Goal: Task Accomplishment & Management: Manage account settings

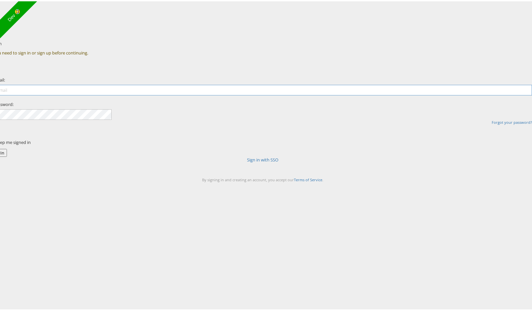
click at [232, 94] on input "email" at bounding box center [262, 89] width 539 height 11
type input "[PERSON_NAME][EMAIL_ADDRESS][PERSON_NAME][DOMAIN_NAME]"
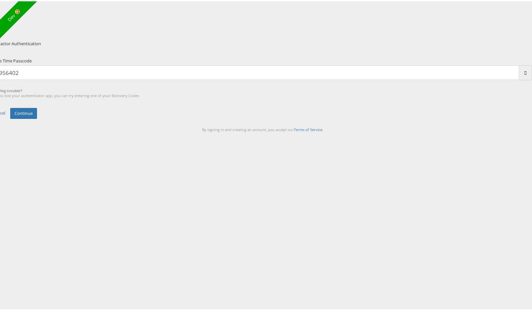
type input "956402"
click at [10, 107] on button "Continue" at bounding box center [23, 112] width 27 height 11
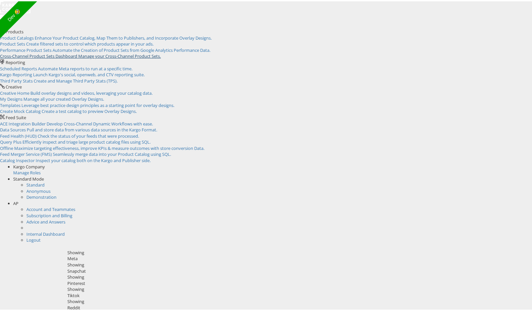
click at [160, 58] on span "Manage your Cross-Channel Product Sets." at bounding box center [119, 55] width 83 height 6
